Goal: Information Seeking & Learning: Learn about a topic

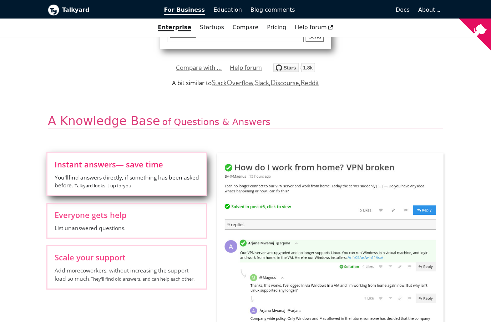
scroll to position [230, 0]
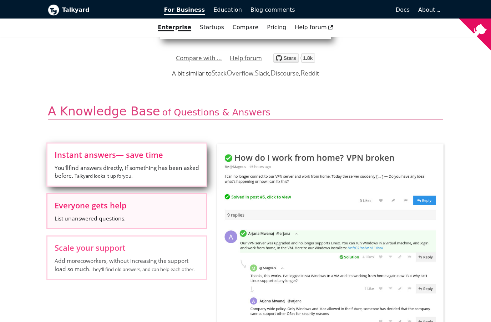
click at [127, 211] on label "Everyone gets help List unanswered questions." at bounding box center [126, 211] width 159 height 34
click at [0, 0] on input "Everyone gets help List unanswered questions." at bounding box center [0, 0] width 0 height 0
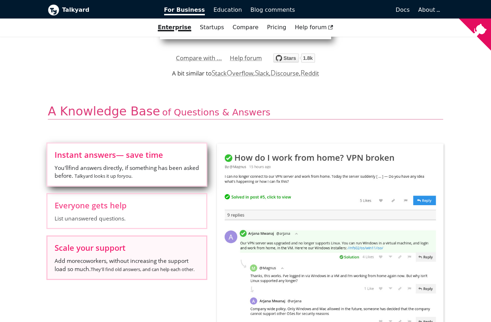
click at [135, 247] on span "Scale your support" at bounding box center [127, 248] width 144 height 8
click at [0, 0] on input "Scale your support Add more coworkers , without increasing the support load so …" at bounding box center [0, 0] width 0 height 0
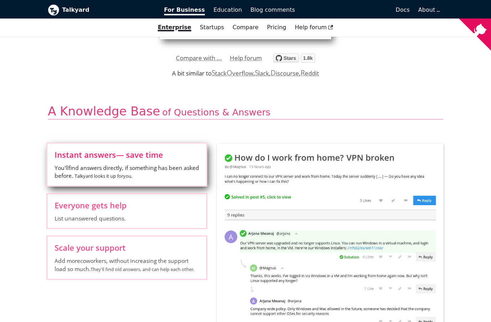
click at [129, 180] on label "Instant answers — save time You'll find answers directly, if something has been…" at bounding box center [126, 165] width 159 height 42
click at [0, 0] on input "Instant answers — save time You'll find answers directly, if something has been…" at bounding box center [0, 0] width 0 height 0
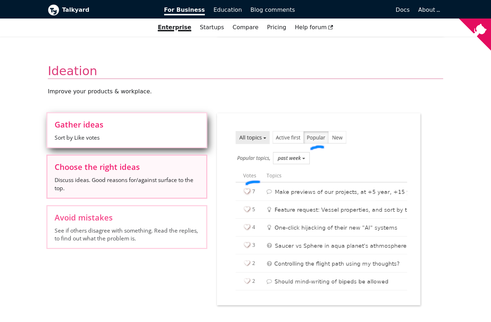
scroll to position [612, 0]
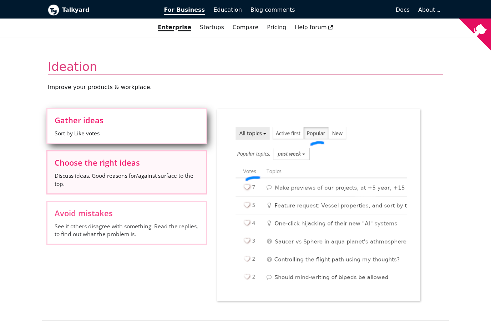
click at [123, 168] on label "Choose the right ideas Discuss ideas. Good reasons for/against surface to the t…" at bounding box center [126, 173] width 159 height 42
click at [0, 0] on input "Choose the right ideas Discuss ideas. Good reasons for/against surface to the t…" at bounding box center [0, 0] width 0 height 0
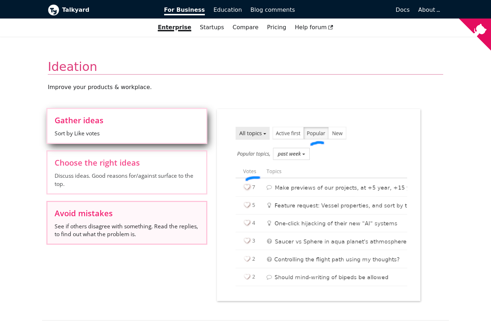
click at [132, 212] on span "Avoid mistakes" at bounding box center [127, 213] width 144 height 8
click at [0, 0] on input "Avoid mistakes See if others disagree with something. Read the replies, to find…" at bounding box center [0, 0] width 0 height 0
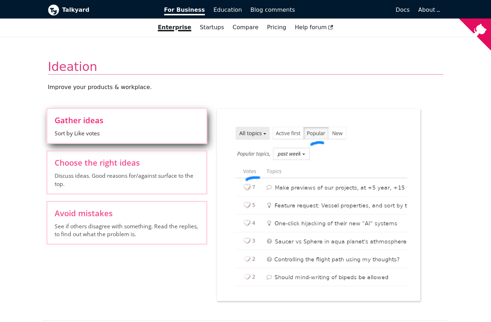
click at [108, 143] on div "Gather ideas Sort by Like votes Choose the right ideas Discuss ideas. Good reas…" at bounding box center [126, 180] width 169 height 143
click at [108, 139] on label "Gather ideas Sort by Like votes" at bounding box center [126, 126] width 159 height 34
click at [0, 0] on input "Gather ideas Sort by Like votes" at bounding box center [0, 0] width 0 height 0
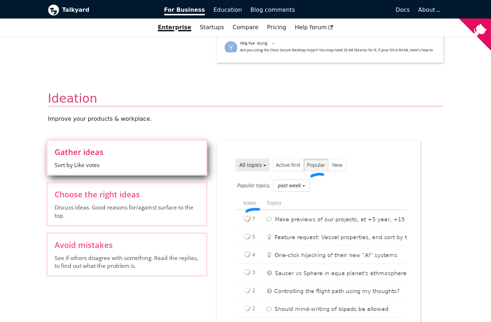
scroll to position [566, 0]
